Goal: Task Accomplishment & Management: Manage account settings

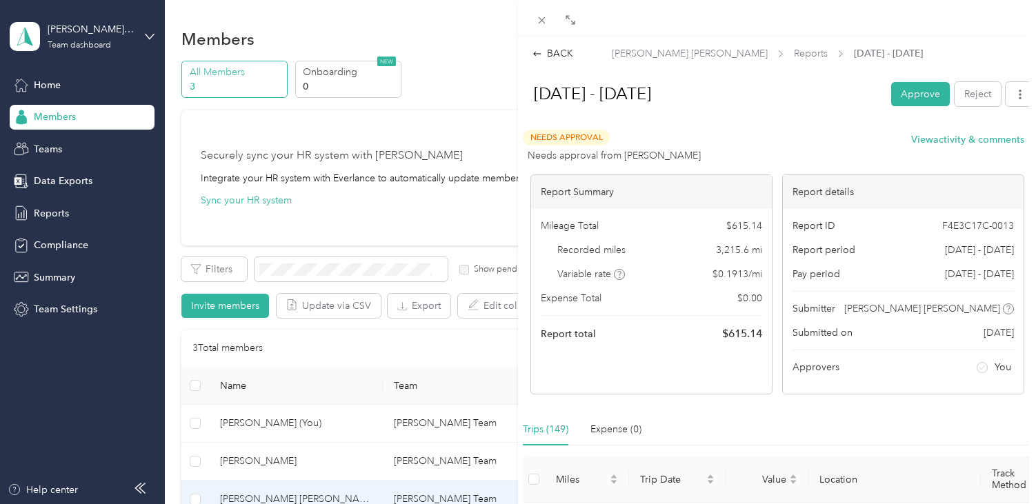
scroll to position [4897, 0]
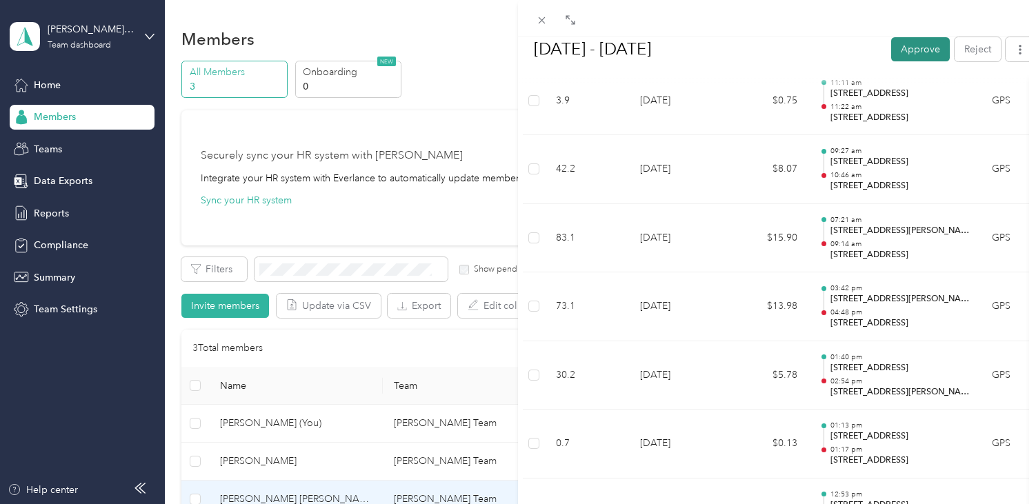
click at [915, 43] on button "Approve" at bounding box center [920, 49] width 59 height 24
click at [68, 119] on div "BACK [PERSON_NAME] [PERSON_NAME] Reports [DATE] - [DATE] [DATE] - [DATE] Unappr…" at bounding box center [518, 252] width 1036 height 504
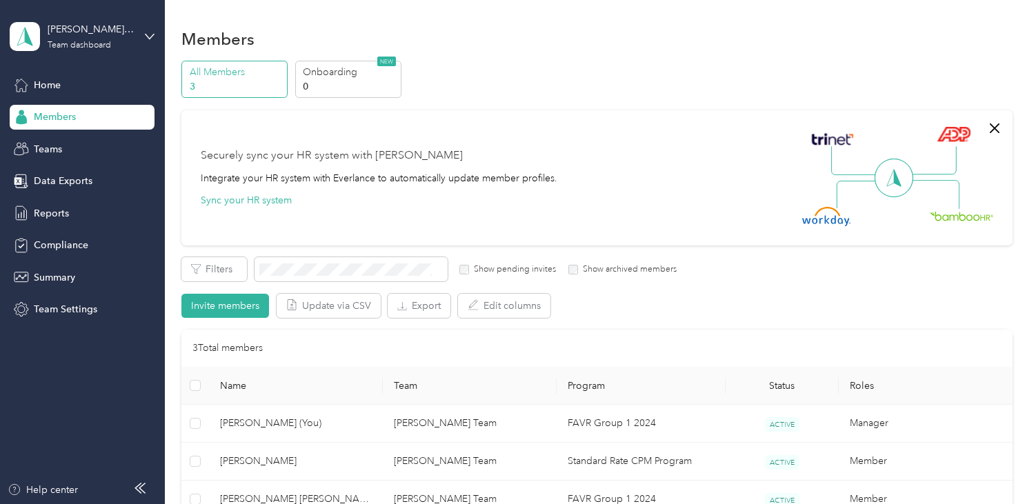
scroll to position [69, 0]
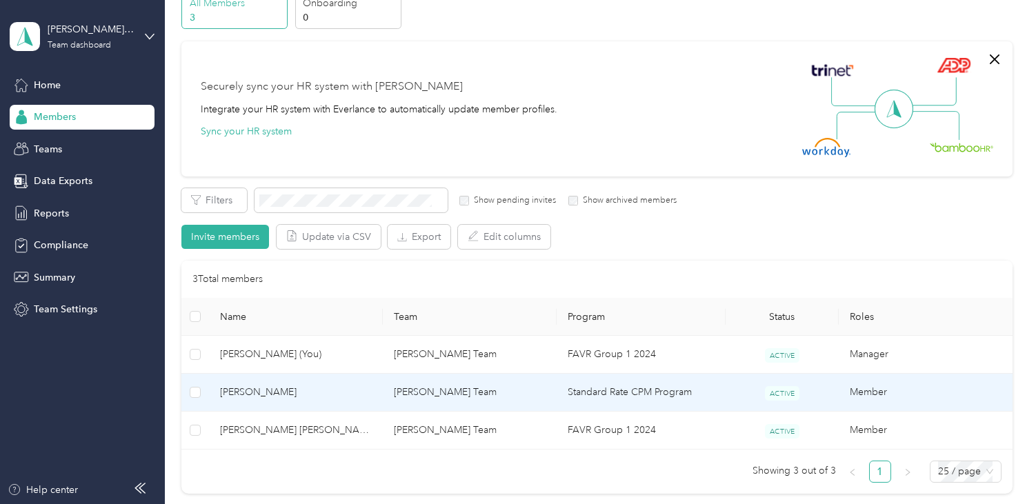
click at [259, 394] on span "[PERSON_NAME]" at bounding box center [296, 392] width 152 height 15
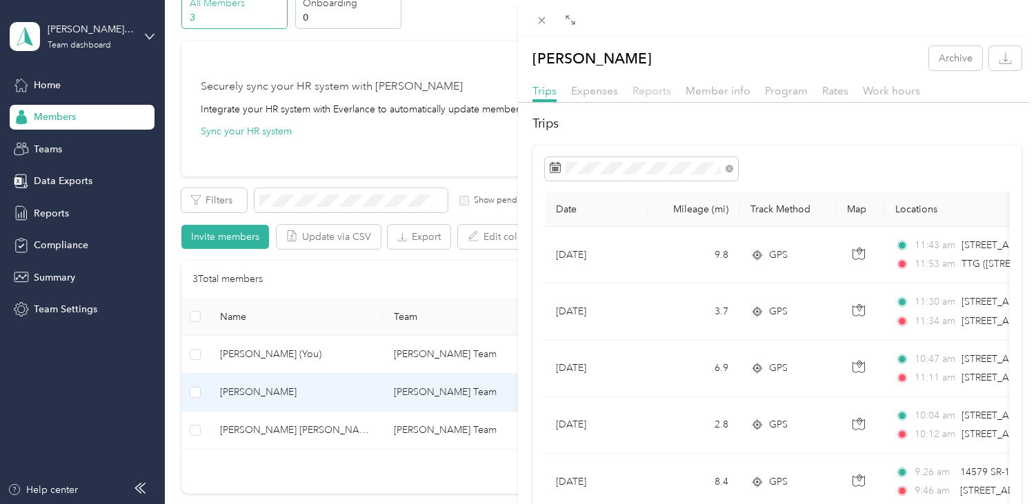
click at [655, 92] on span "Reports" at bounding box center [651, 90] width 39 height 13
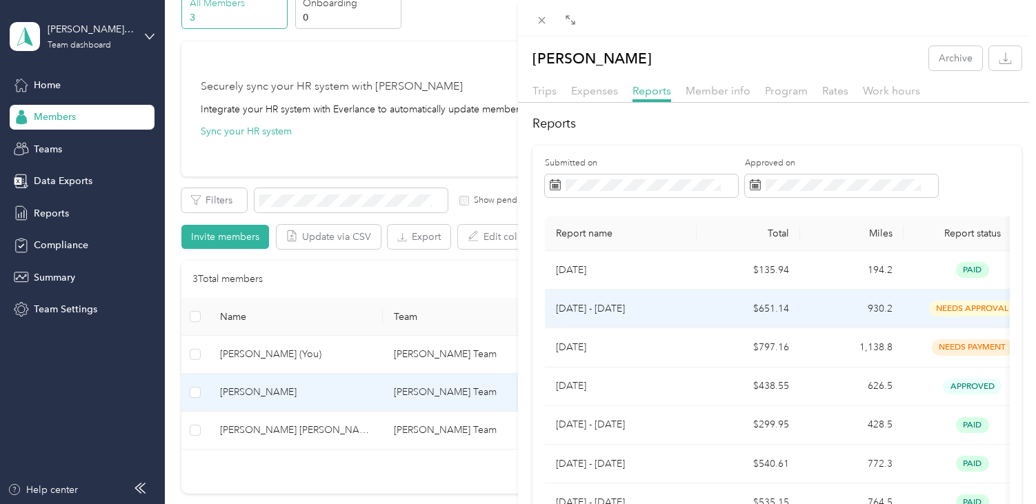
click at [605, 308] on p "[DATE] - [DATE]" at bounding box center [621, 308] width 130 height 15
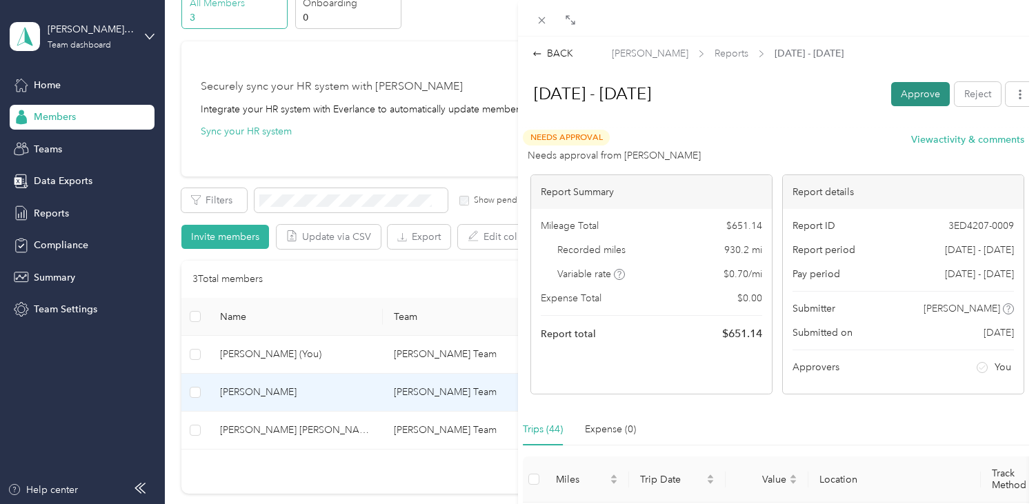
click at [907, 94] on button "Approve" at bounding box center [920, 94] width 59 height 24
